Goal: Task Accomplishment & Management: Complete application form

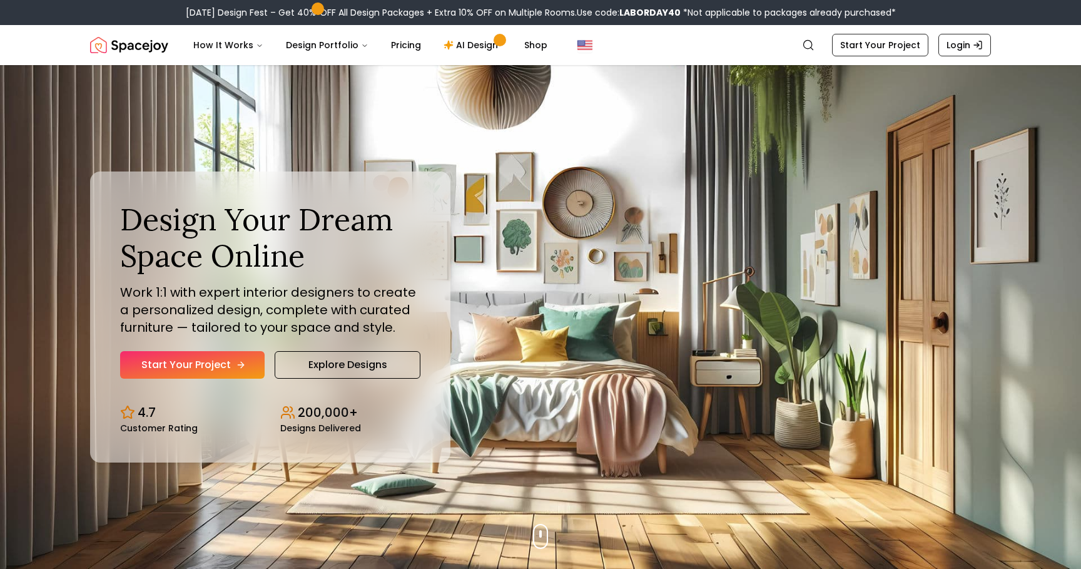
click at [228, 363] on link "Start Your Project" at bounding box center [192, 365] width 145 height 28
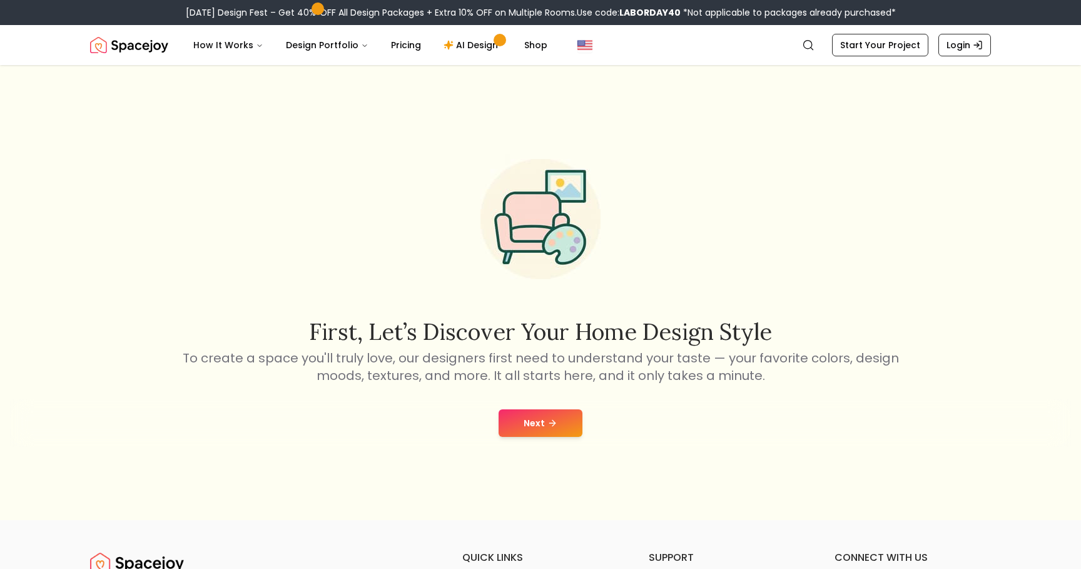
click at [560, 412] on button "Next" at bounding box center [541, 423] width 84 height 28
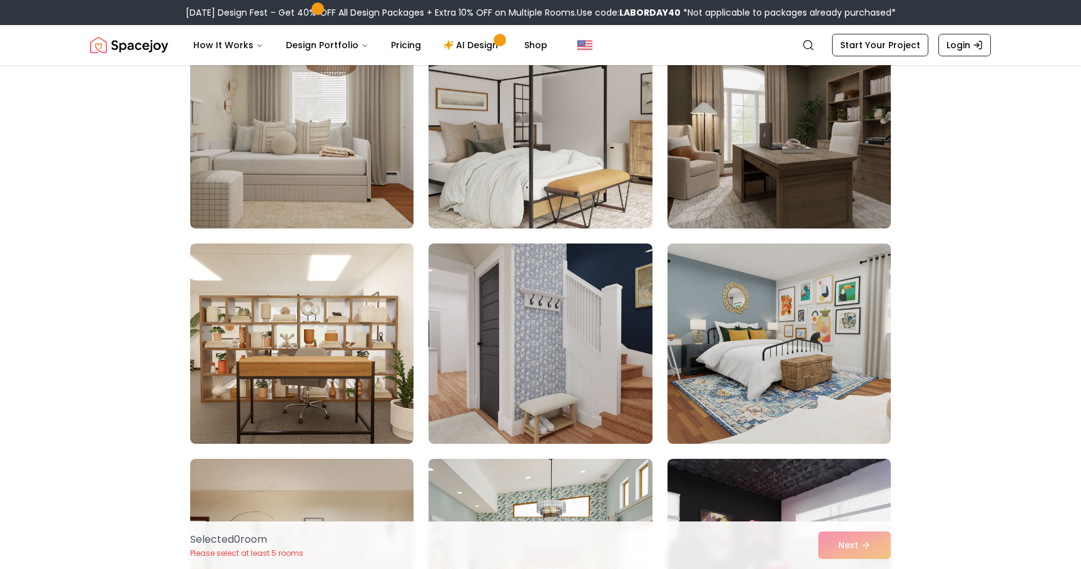
scroll to position [5947, 0]
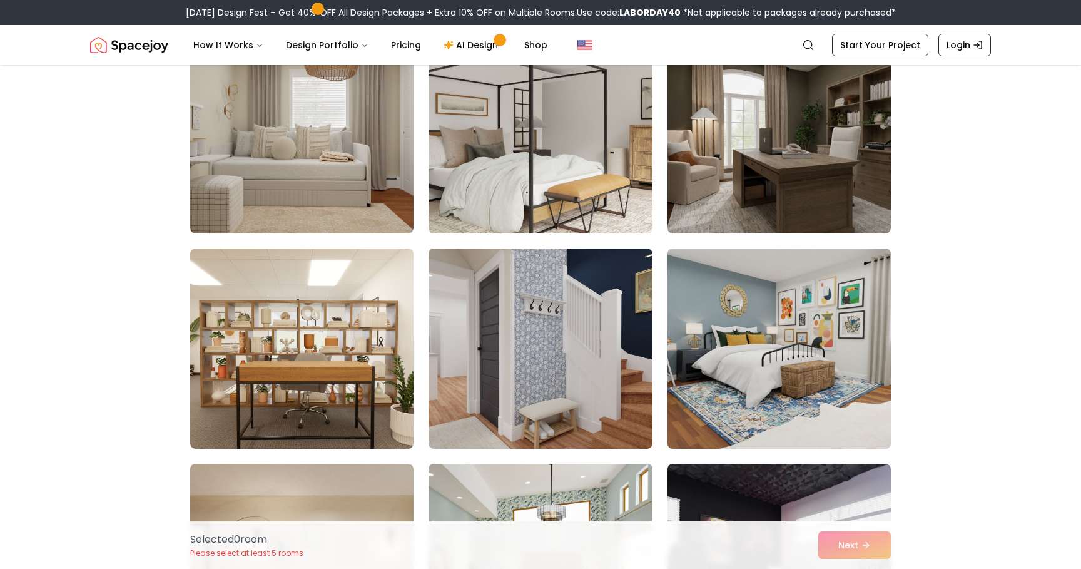
click at [829, 385] on img at bounding box center [779, 348] width 235 height 210
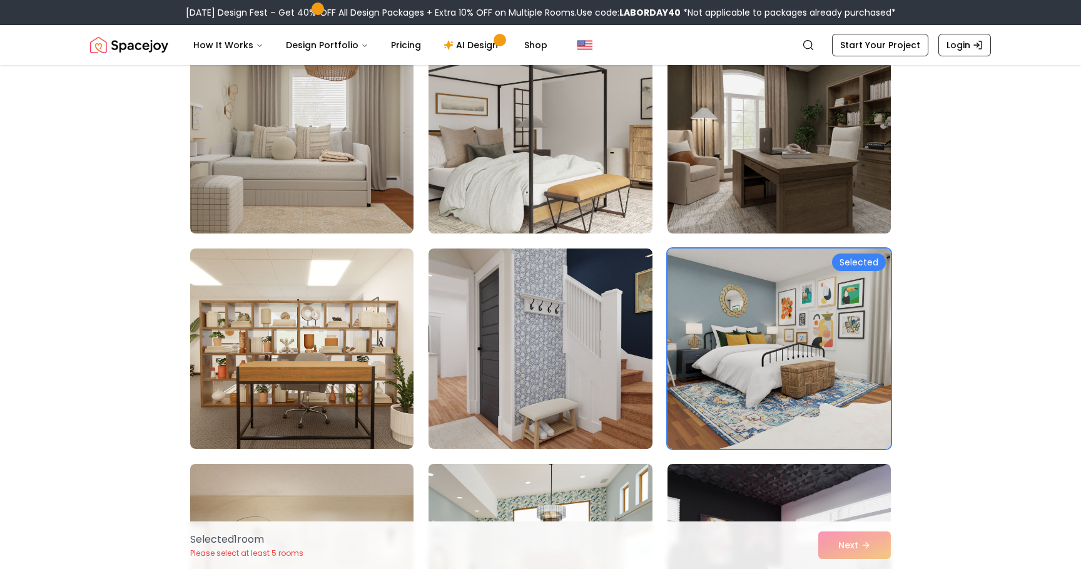
click at [793, 317] on img at bounding box center [779, 348] width 235 height 210
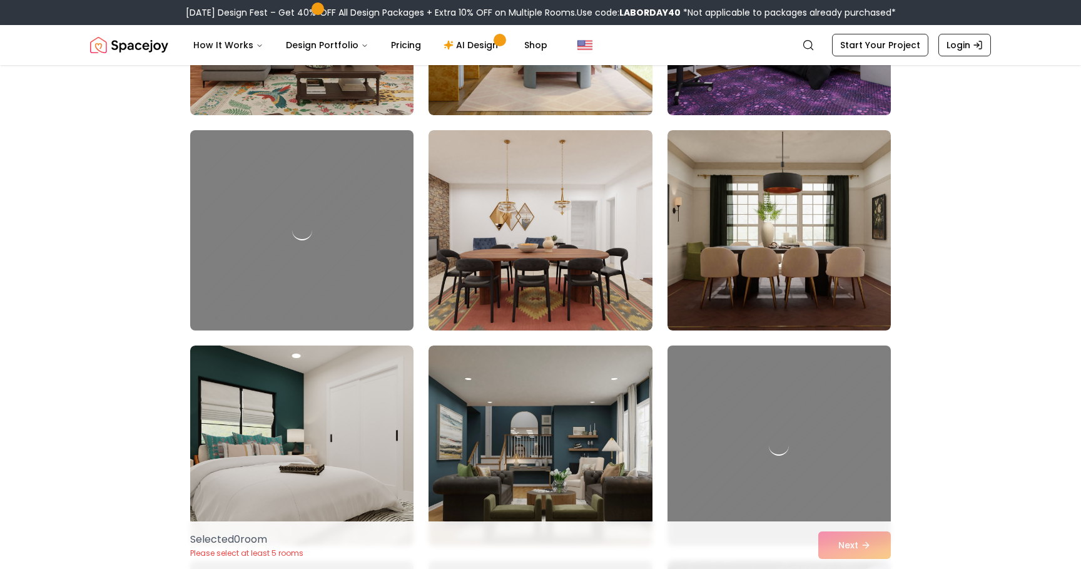
scroll to position [6652, 0]
